Goal: Task Accomplishment & Management: Manage account settings

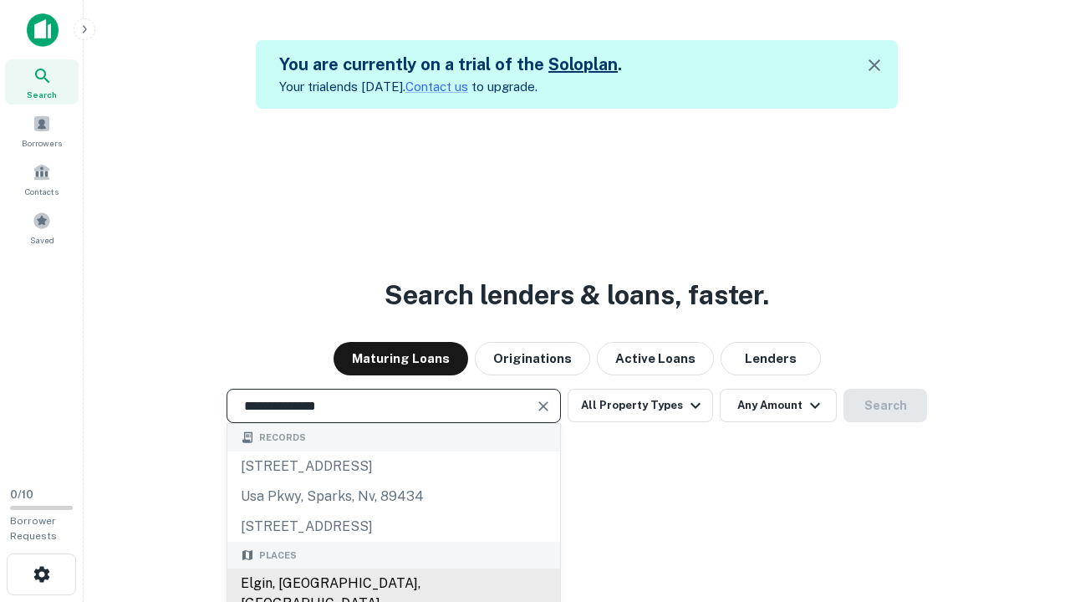
click at [393, 584] on div "Elgin, [GEOGRAPHIC_DATA], [GEOGRAPHIC_DATA]" at bounding box center [393, 594] width 333 height 50
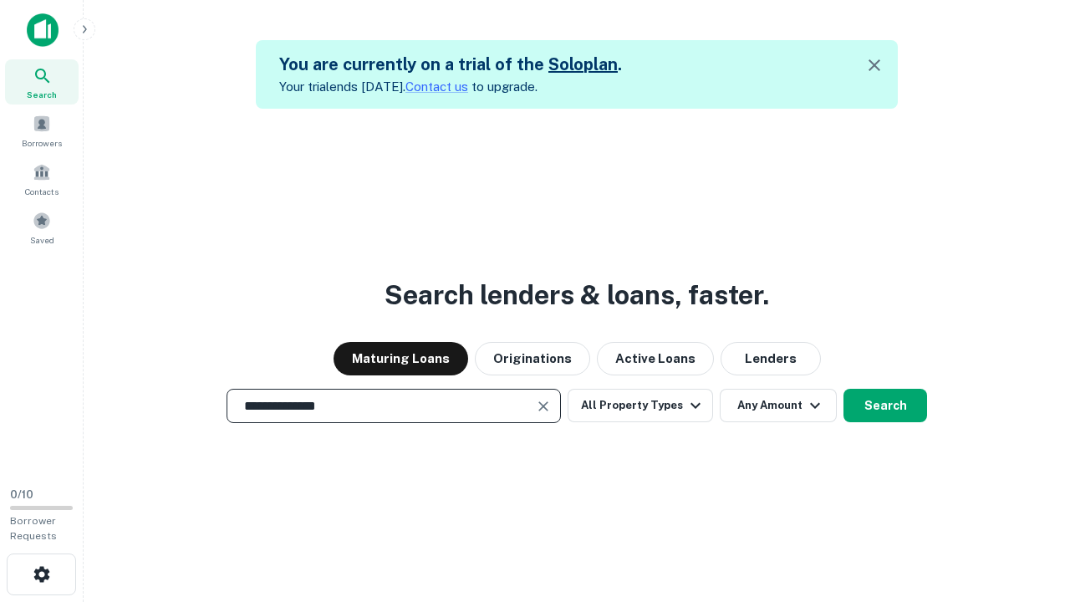
scroll to position [27, 0]
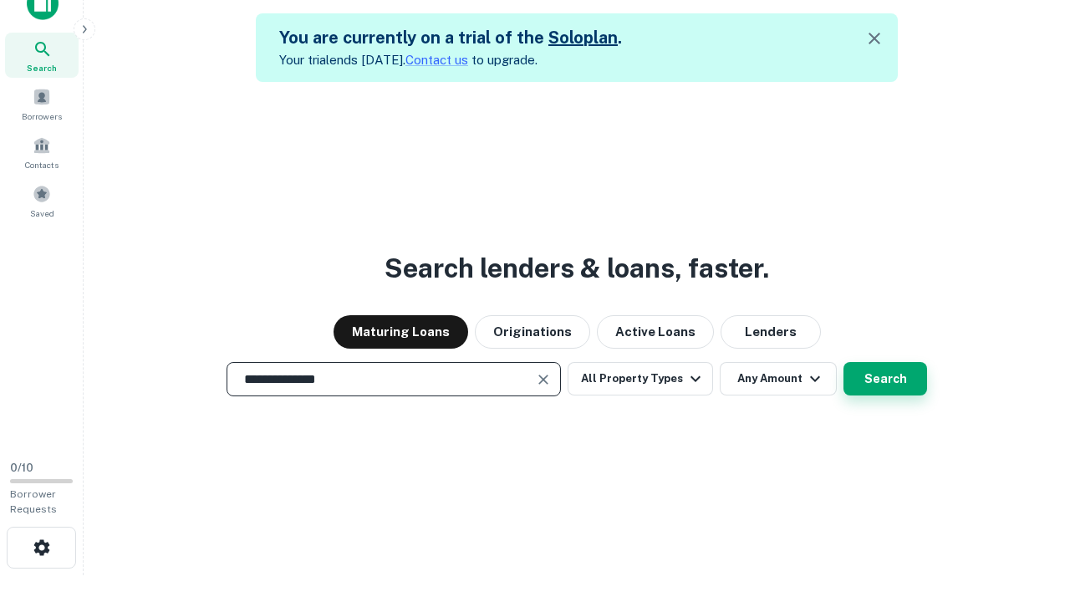
type input "**********"
click at [844, 362] on button "Search" at bounding box center [886, 378] width 84 height 33
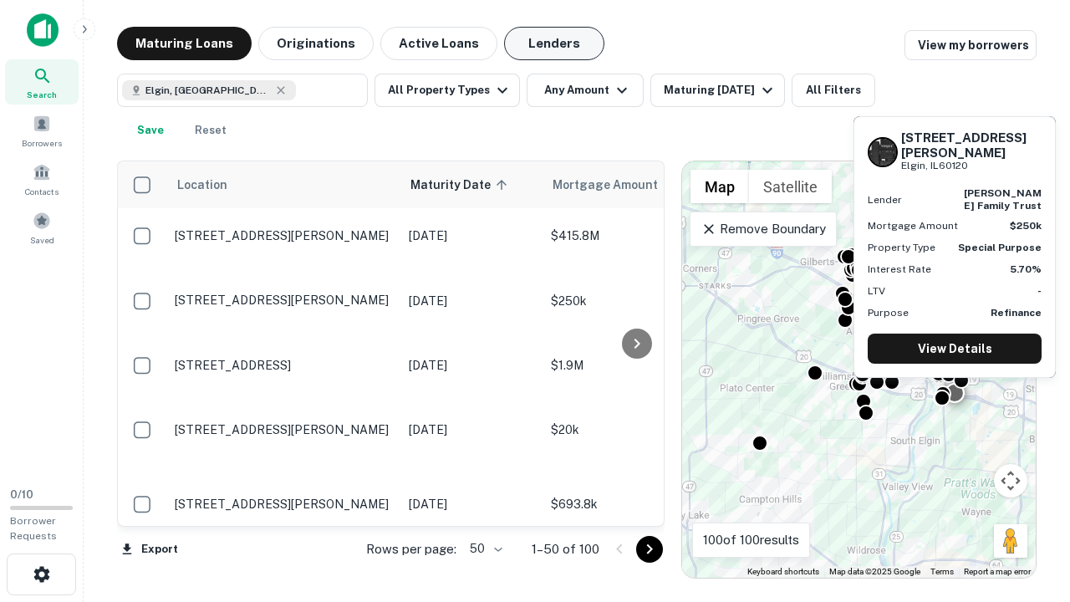
click at [554, 43] on button "Lenders" at bounding box center [554, 43] width 100 height 33
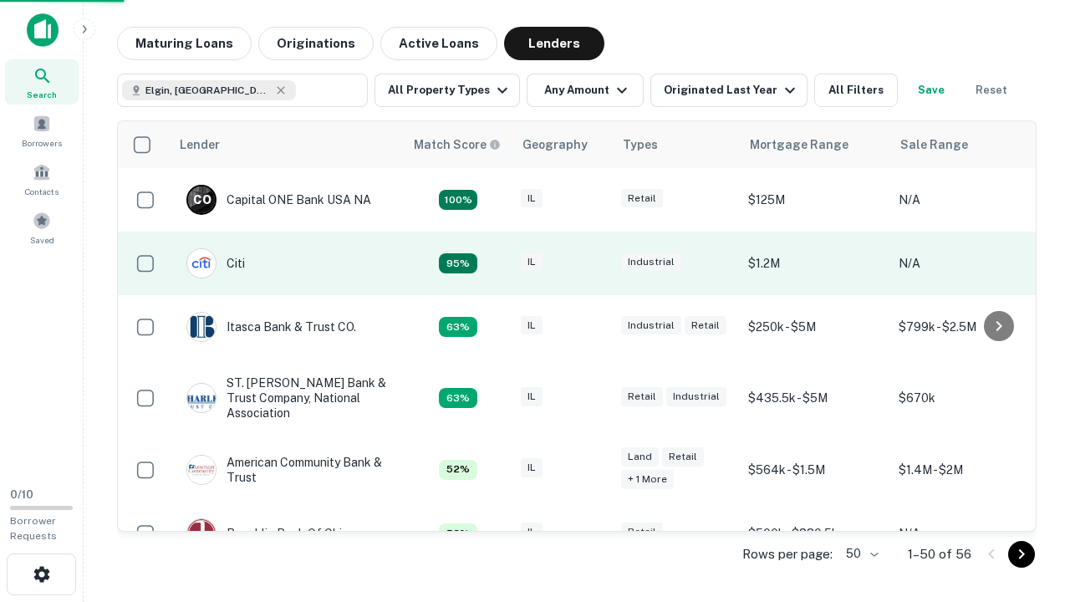
click at [594, 263] on div "IL" at bounding box center [563, 264] width 84 height 23
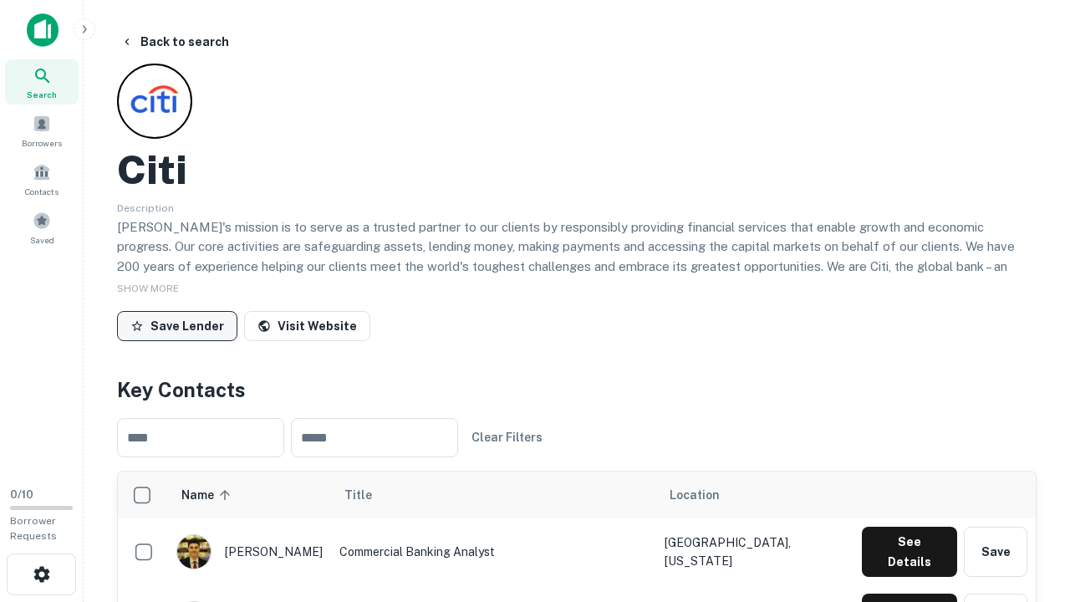
click at [177, 325] on button "Save Lender" at bounding box center [177, 326] width 120 height 30
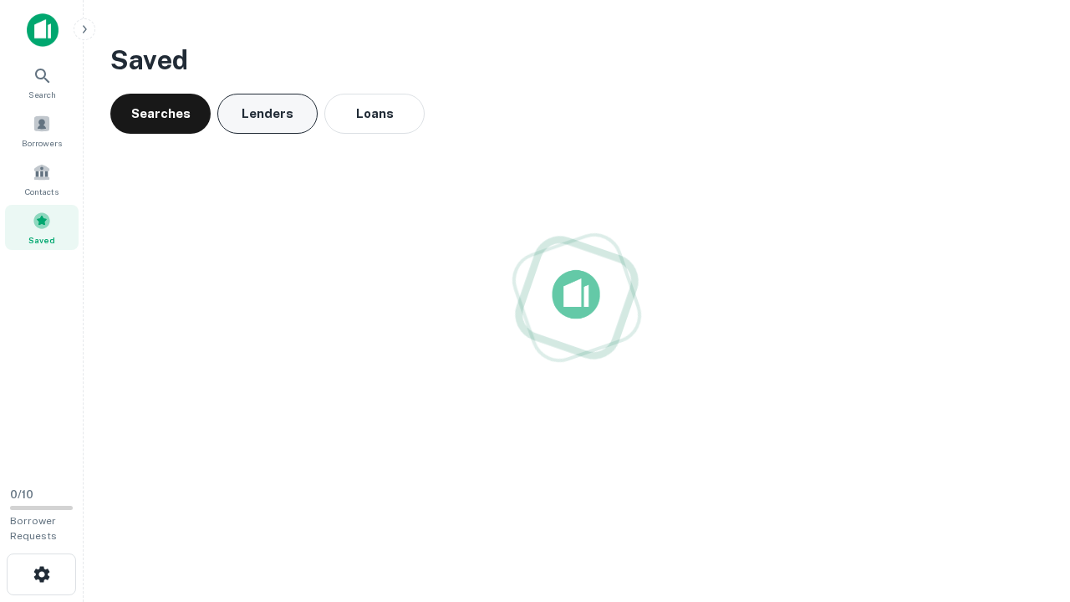
click at [268, 114] on button "Lenders" at bounding box center [267, 114] width 100 height 40
